Goal: Task Accomplishment & Management: Manage account settings

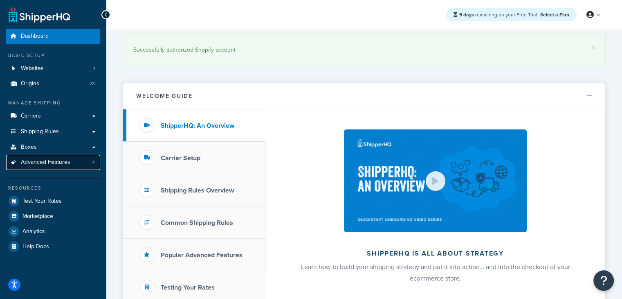
click at [87, 160] on link "Advanced Features 4" at bounding box center [53, 162] width 94 height 15
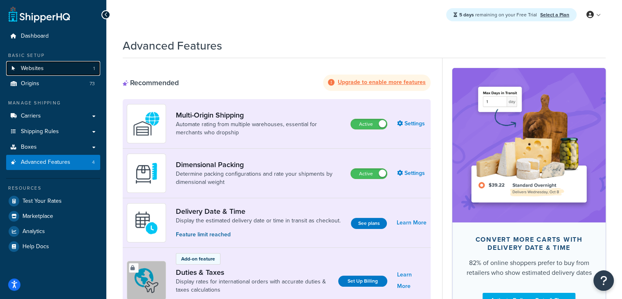
click at [79, 74] on link "Websites 1" at bounding box center [53, 68] width 94 height 15
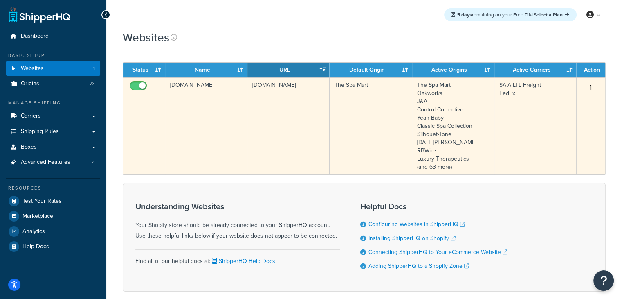
click at [590, 87] on button "button" at bounding box center [591, 87] width 11 height 13
click at [567, 102] on link "Edit" at bounding box center [558, 103] width 65 height 17
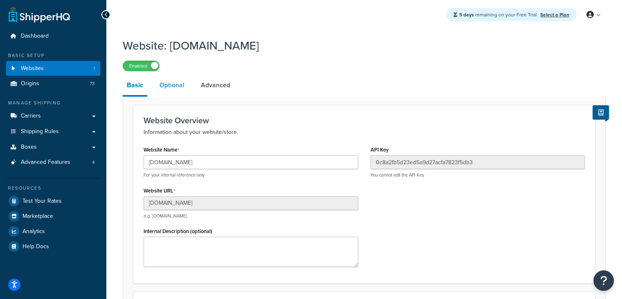
click at [172, 86] on link "Optional" at bounding box center [171, 85] width 33 height 20
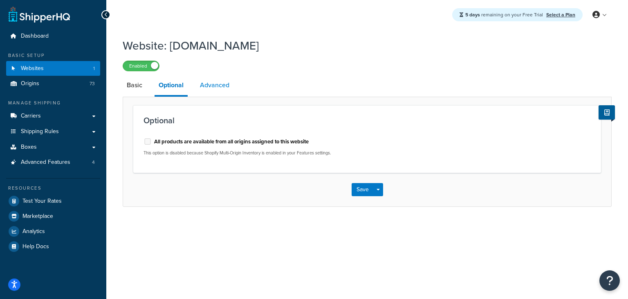
click at [213, 90] on link "Advanced" at bounding box center [215, 85] width 38 height 20
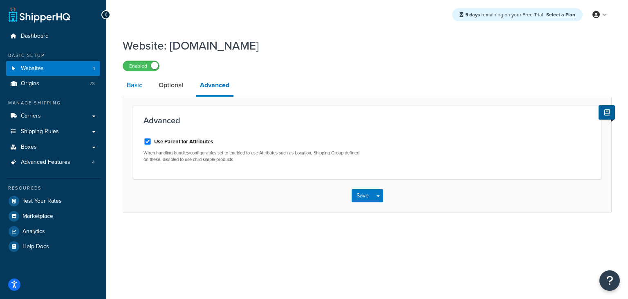
click at [138, 87] on link "Basic" at bounding box center [135, 85] width 24 height 20
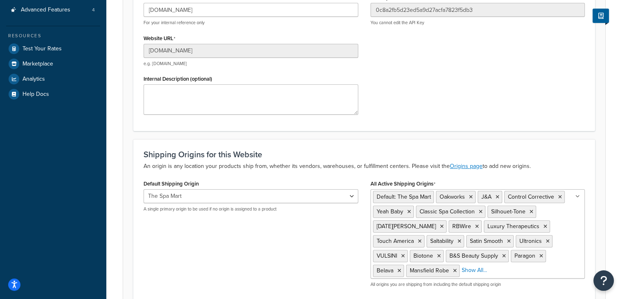
scroll to position [205, 0]
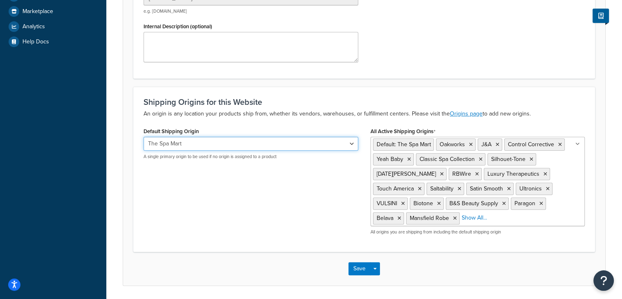
click at [302, 149] on select "The Spa Mart Oakworks J&A Control Corrective Yeah Baby Classic Spa Collection S…" at bounding box center [251, 144] width 215 height 14
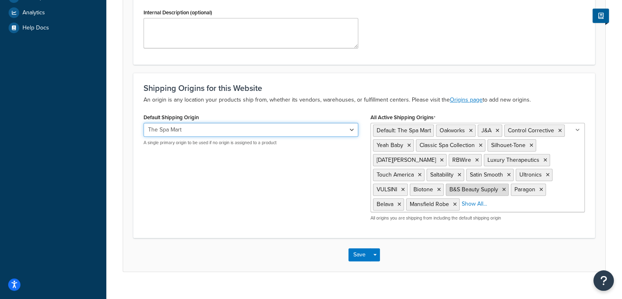
scroll to position [231, 0]
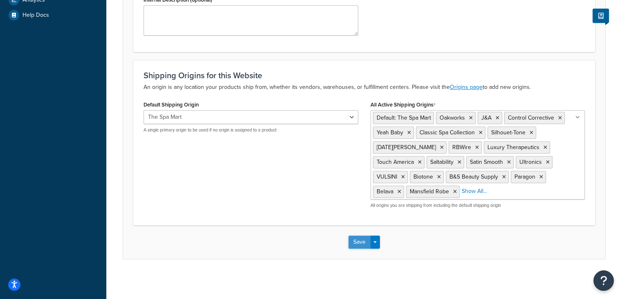
click at [358, 243] on button "Save" at bounding box center [360, 241] width 22 height 13
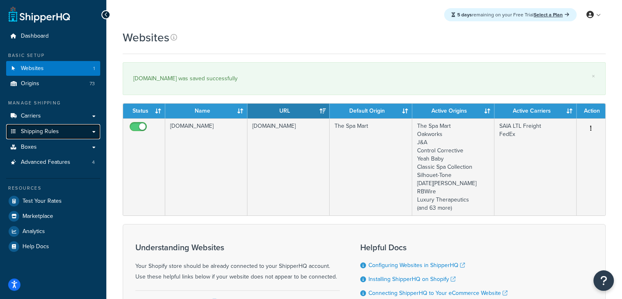
click at [70, 136] on link "Shipping Rules" at bounding box center [53, 131] width 94 height 15
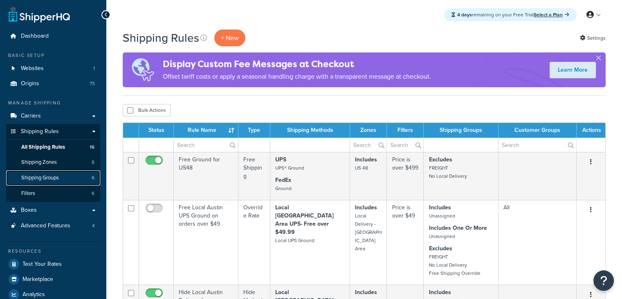
click at [54, 178] on span "Shipping Groups" at bounding box center [40, 177] width 38 height 7
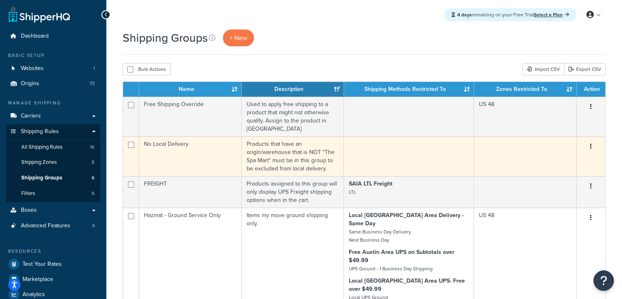
click at [215, 142] on td "No Local Delivery" at bounding box center [190, 156] width 103 height 40
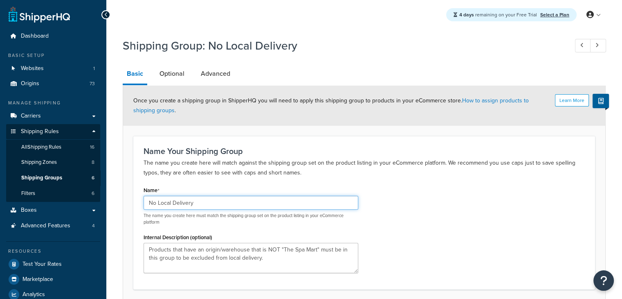
click at [203, 203] on input "No Local Delivery" at bounding box center [251, 203] width 215 height 14
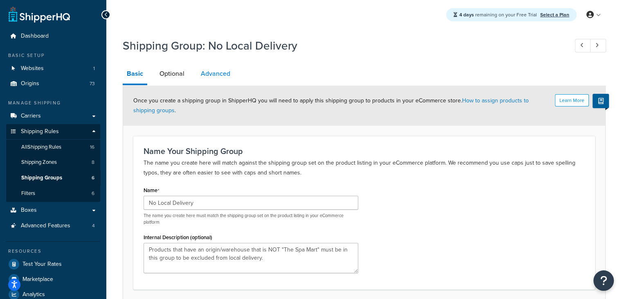
click at [211, 79] on link "Advanced" at bounding box center [216, 74] width 38 height 20
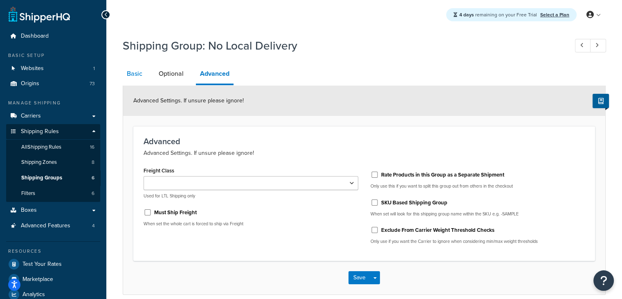
click at [140, 78] on link "Basic" at bounding box center [135, 74] width 24 height 20
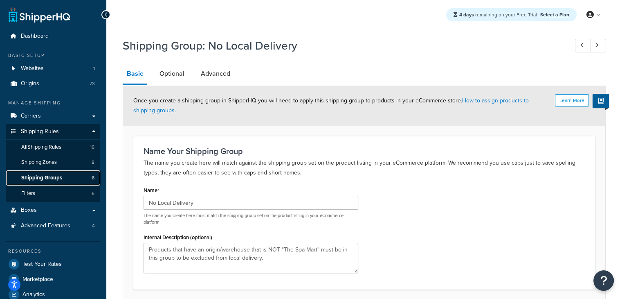
click at [47, 178] on span "Shipping Groups" at bounding box center [41, 177] width 41 height 7
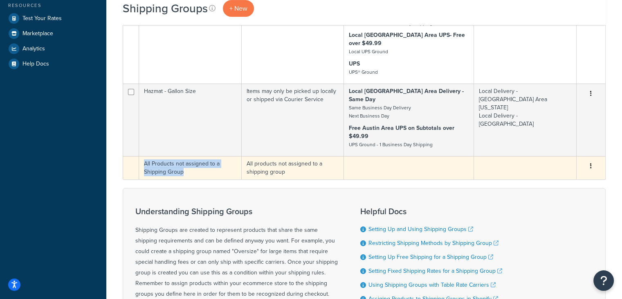
drag, startPoint x: 205, startPoint y: 149, endPoint x: 144, endPoint y: 140, distance: 60.8
click at [144, 156] on td "All Products not assigned to a Shipping Group" at bounding box center [190, 167] width 103 height 23
copy td "All Products not assigned to a Shipping Group"
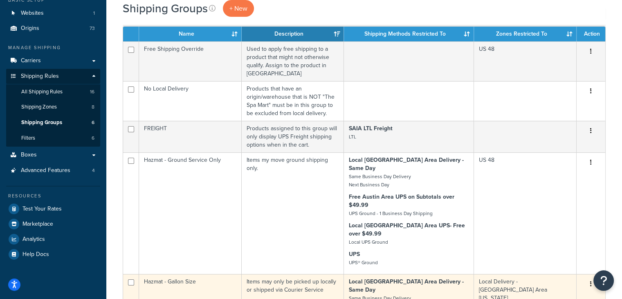
scroll to position [41, 0]
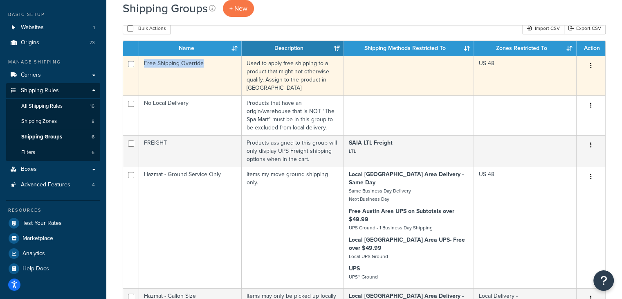
drag, startPoint x: 223, startPoint y: 64, endPoint x: 136, endPoint y: 64, distance: 86.7
click at [136, 64] on tr "Free Shipping Override Used to apply free shipping to a product that might not …" at bounding box center [364, 76] width 482 height 40
copy tr "Free Shipping Override"
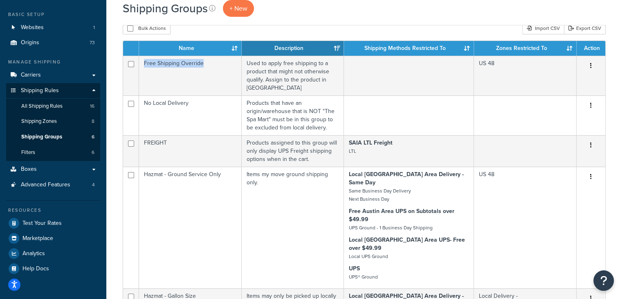
scroll to position [0, 0]
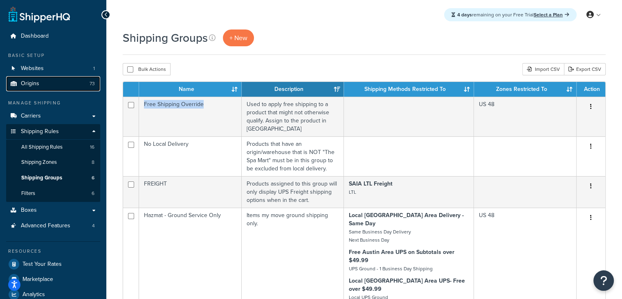
click at [68, 89] on link "Origins 73" at bounding box center [53, 83] width 94 height 15
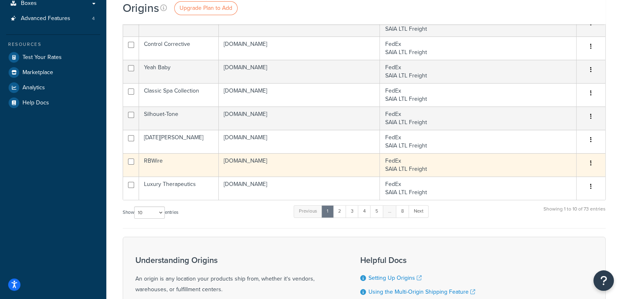
scroll to position [164, 0]
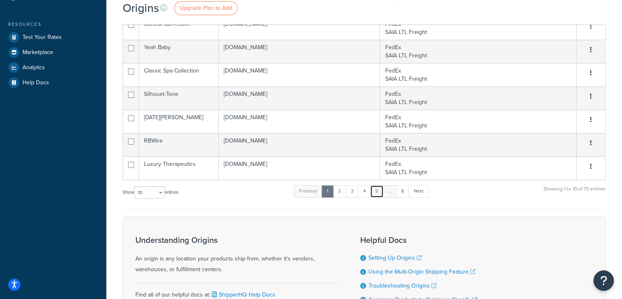
click at [378, 195] on link "5" at bounding box center [377, 191] width 14 height 12
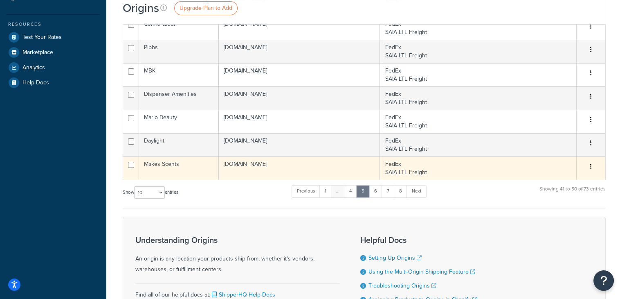
scroll to position [82, 0]
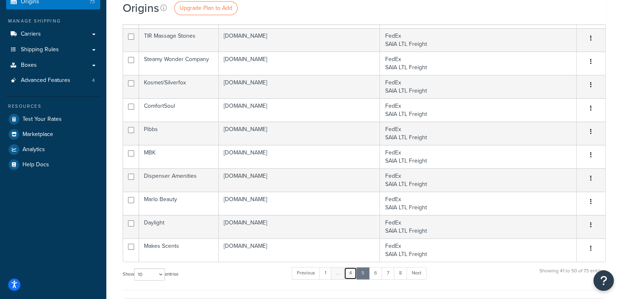
click at [352, 273] on link "4" at bounding box center [350, 273] width 13 height 12
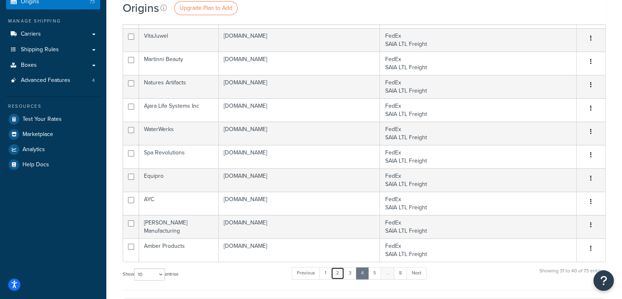
click at [342, 274] on link "2" at bounding box center [338, 273] width 14 height 12
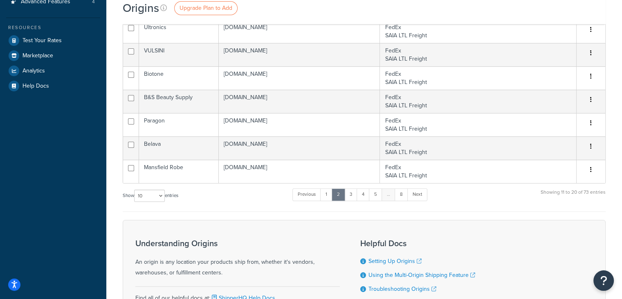
scroll to position [164, 0]
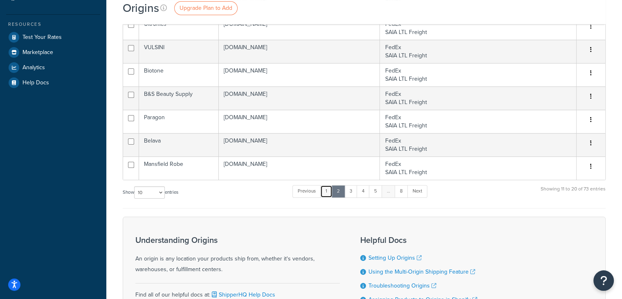
click at [329, 195] on link "1" at bounding box center [326, 191] width 12 height 12
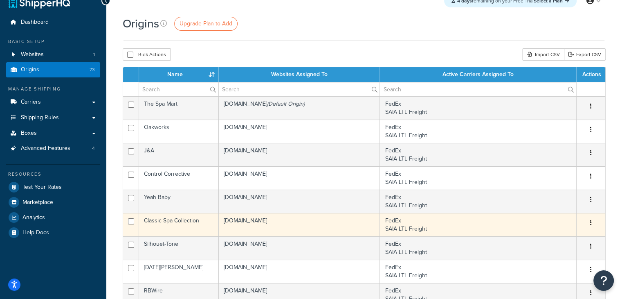
scroll to position [0, 0]
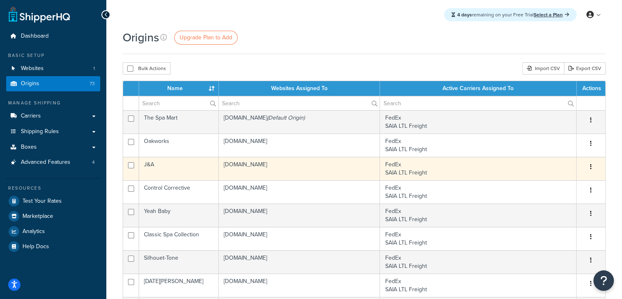
click at [200, 166] on td "J&A" at bounding box center [179, 168] width 80 height 23
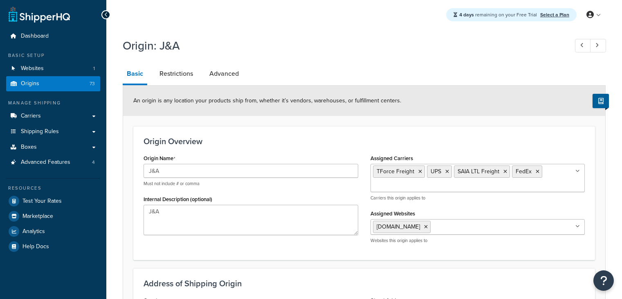
select select "32"
drag, startPoint x: 0, startPoint y: 0, endPoint x: 178, endPoint y: 166, distance: 243.5
click at [178, 166] on input "J&A" at bounding box center [251, 171] width 215 height 14
click at [178, 167] on input "J&A" at bounding box center [251, 171] width 215 height 14
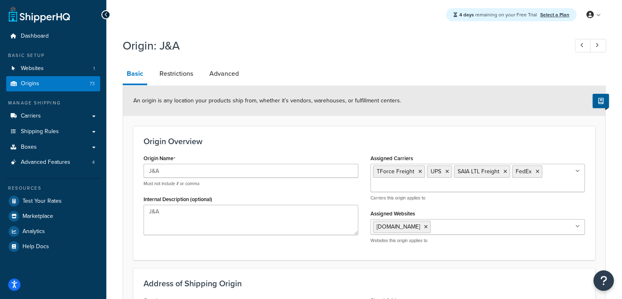
click at [178, 167] on input "J&A" at bounding box center [251, 171] width 215 height 14
click at [74, 86] on link "Origins 73" at bounding box center [53, 83] width 94 height 15
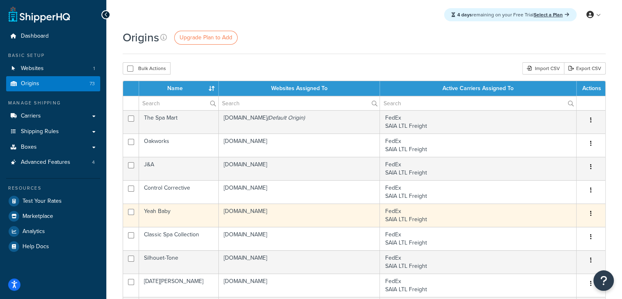
click at [193, 213] on td "Yeah Baby" at bounding box center [179, 214] width 80 height 23
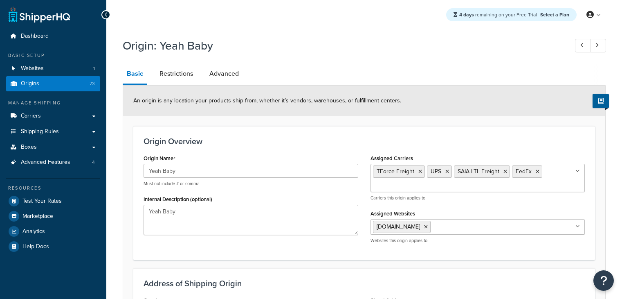
select select "3"
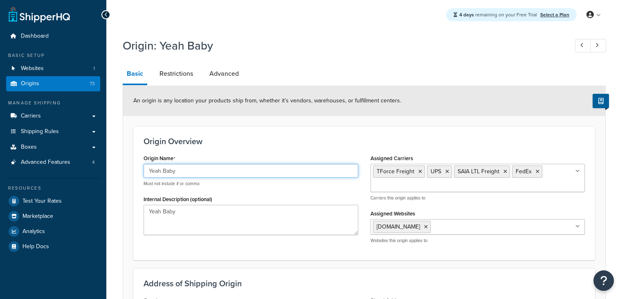
click at [177, 171] on input "Yeah Baby" at bounding box center [251, 171] width 215 height 14
